Goal: Task Accomplishment & Management: Use online tool/utility

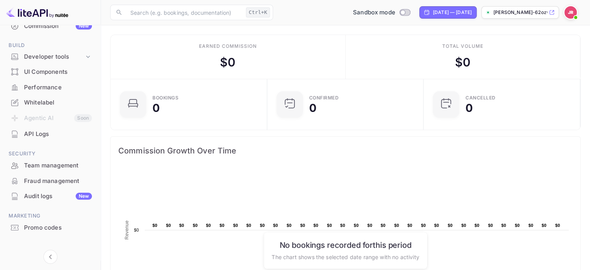
scroll to position [54, 0]
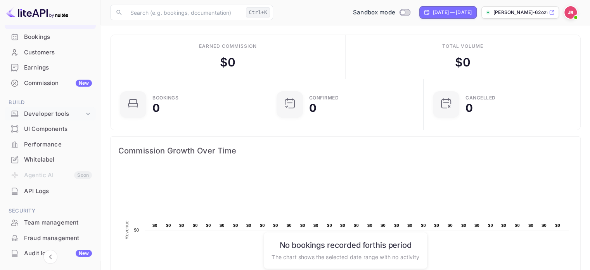
click at [58, 113] on div "Developer tools" at bounding box center [54, 113] width 60 height 9
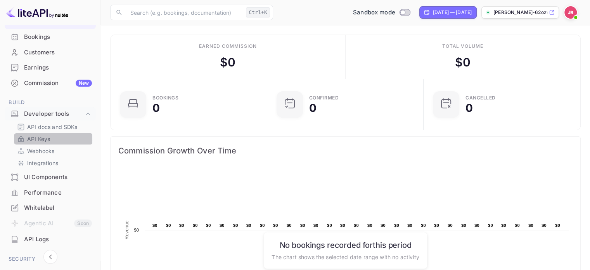
click at [49, 140] on p "API Keys" at bounding box center [38, 139] width 23 height 8
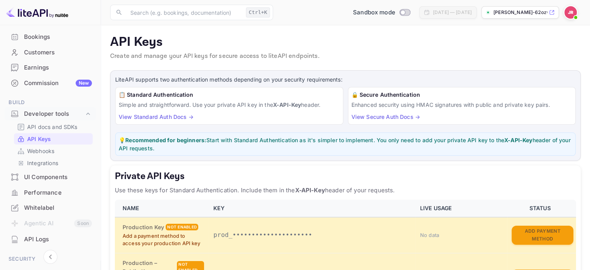
click at [45, 143] on div "API Keys" at bounding box center [53, 138] width 79 height 11
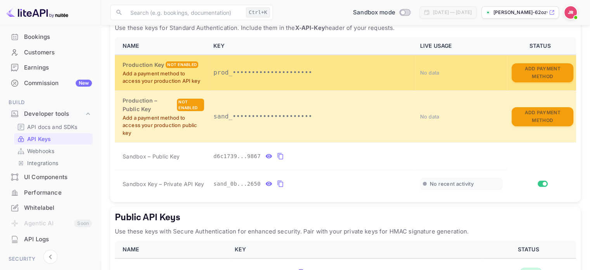
scroll to position [219, 0]
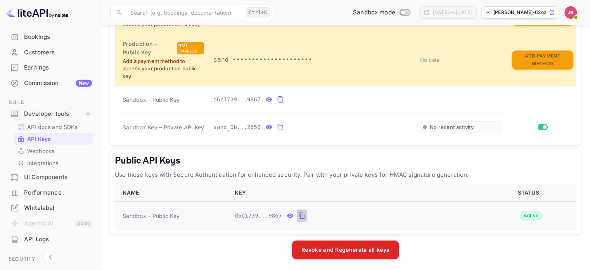
click at [299, 215] on icon "public api keys table" at bounding box center [301, 215] width 5 height 7
click at [298, 213] on icon "public api keys table" at bounding box center [301, 215] width 7 height 9
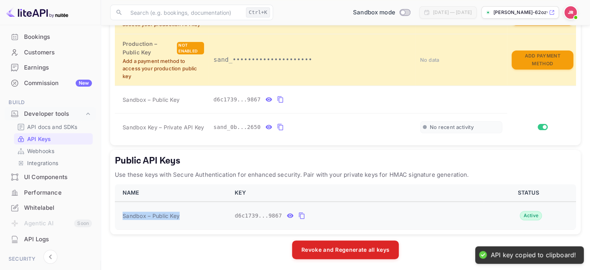
drag, startPoint x: 178, startPoint y: 215, endPoint x: 116, endPoint y: 212, distance: 61.8
click at [116, 212] on td "Sandbox – Public Key" at bounding box center [172, 215] width 115 height 28
copy span "Sandbox – Public Key"
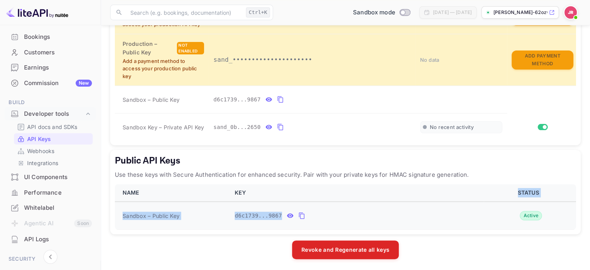
drag, startPoint x: 298, startPoint y: 192, endPoint x: 290, endPoint y: 213, distance: 22.8
click at [290, 213] on table "NAME KEY STATUS Sandbox – Public Key d6c1739...9867 Active" at bounding box center [345, 206] width 461 height 45
click at [287, 215] on icon "public api keys table" at bounding box center [290, 215] width 7 height 4
click at [323, 221] on td "d6c17397-7b3b-4e8b-9003-cc44673f9867" at bounding box center [357, 215] width 254 height 28
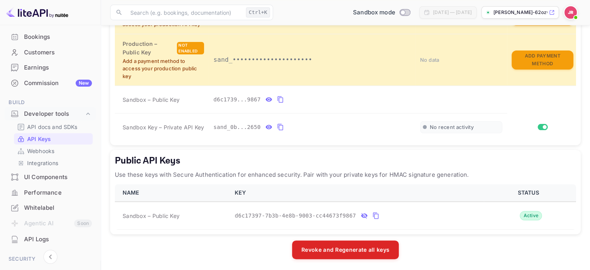
click at [371, 213] on button "public api keys table" at bounding box center [376, 215] width 10 height 12
